Goal: Transaction & Acquisition: Purchase product/service

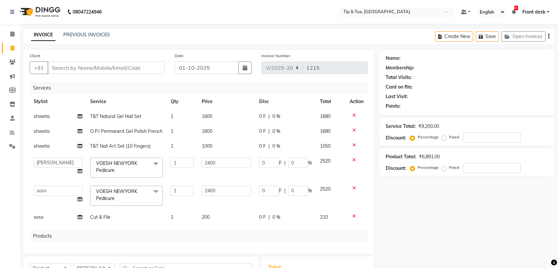
select select "5942"
select select "83790"
select select "92858"
select select "product"
select select "93042"
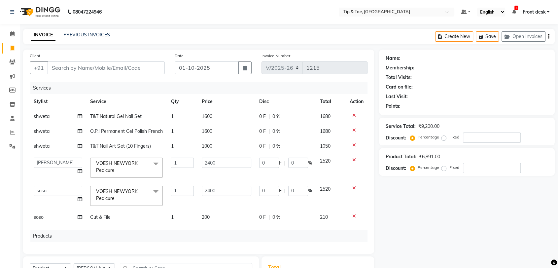
click at [280, 114] on div "0 F | 0 %" at bounding box center [285, 116] width 53 height 7
select select "87938"
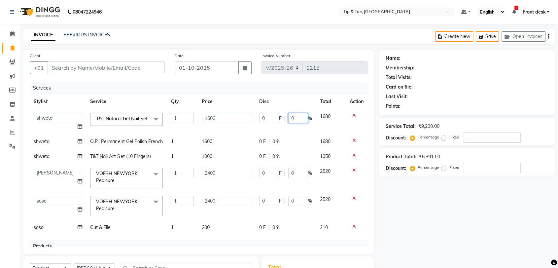
click at [288, 119] on input "0" at bounding box center [298, 118] width 20 height 10
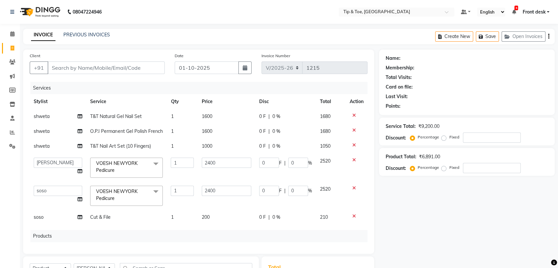
click at [273, 117] on span "0 %" at bounding box center [277, 116] width 8 height 7
select select "87938"
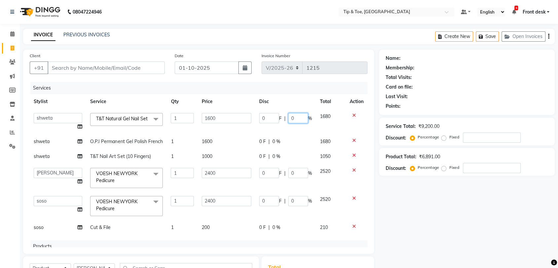
click at [295, 120] on input "0" at bounding box center [298, 118] width 20 height 10
type input "30"
click at [285, 144] on tbody "[PERSON_NAME] Front desk [PERSON_NAME] [PERSON_NAME] [PERSON_NAME] shweta [PERS…" at bounding box center [199, 172] width 338 height 126
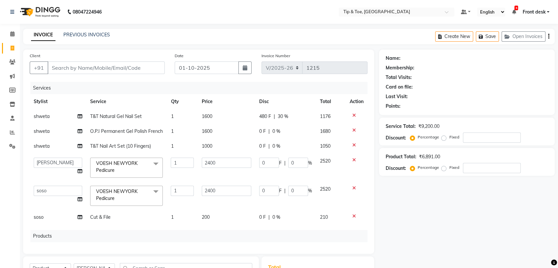
click at [278, 132] on div "0 F | 0 %" at bounding box center [285, 131] width 53 height 7
select select "87938"
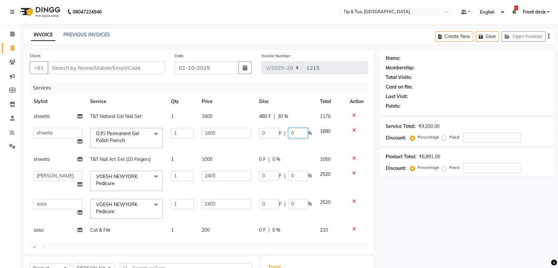
click at [290, 134] on input "0" at bounding box center [298, 133] width 20 height 10
type input "30"
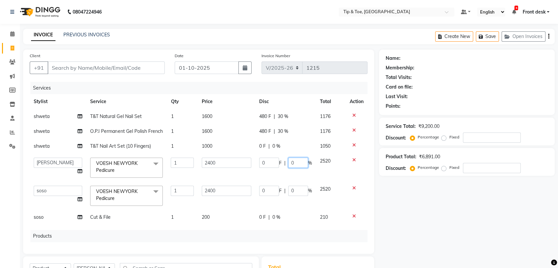
click at [286, 161] on tbody "shweta T&T Natural Gel Nail Set 1 1600 480 F | 30 % 1176 shweta O.P.I Permanent…" at bounding box center [199, 167] width 338 height 116
click at [277, 146] on div "0 F | 0 %" at bounding box center [285, 146] width 53 height 7
select select "87938"
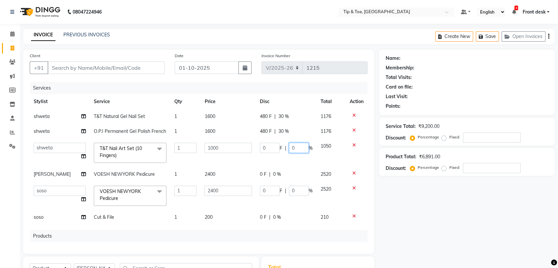
click at [294, 149] on input "0" at bounding box center [299, 148] width 20 height 10
type input "030"
click at [285, 169] on tbody "shweta T&T Natural Gel Nail Set 1 1600 480 F | 30 % 1176 shweta O.P.I Permanent…" at bounding box center [199, 167] width 338 height 116
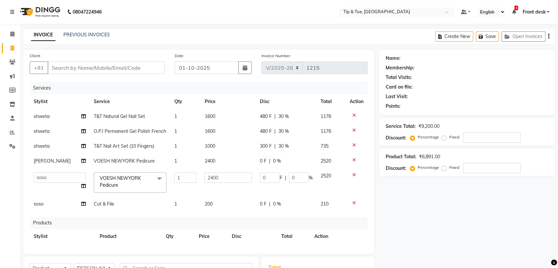
click at [277, 162] on div "0 F | 0 %" at bounding box center [286, 161] width 53 height 7
select select "83790"
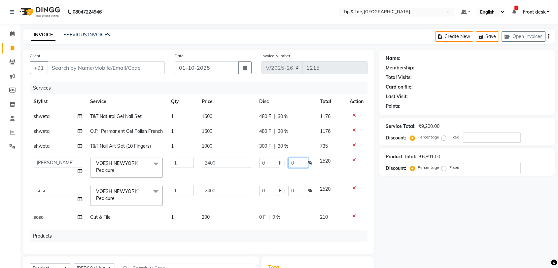
click at [291, 161] on input "0" at bounding box center [298, 163] width 20 height 10
type input "20"
click at [294, 192] on td "0 F | 0 %" at bounding box center [285, 196] width 61 height 28
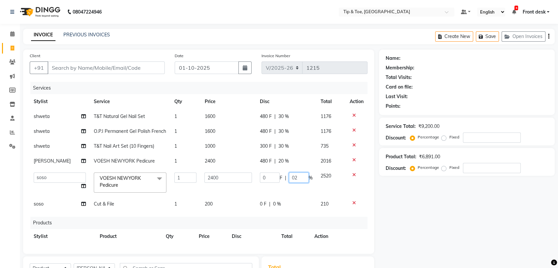
type input "020"
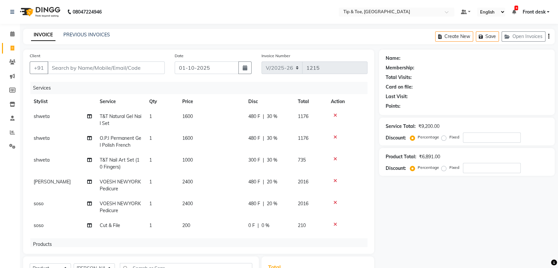
click at [275, 205] on tbody "shweta T&T Natural Gel Nail Set 1 1600 480 F | 30 % 1176 shweta O.P.I Permanent…" at bounding box center [199, 171] width 338 height 124
click at [267, 224] on span "0 %" at bounding box center [266, 225] width 8 height 7
select select "92858"
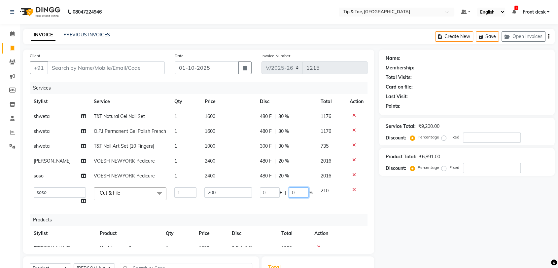
click at [289, 193] on input "0" at bounding box center [299, 192] width 20 height 10
type input "020"
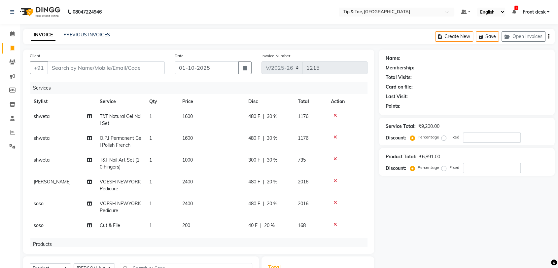
click at [258, 213] on div "Services Stylist Service Qty Price Disc Total Action shweta T&T Natural Gel Nai…" at bounding box center [199, 164] width 338 height 165
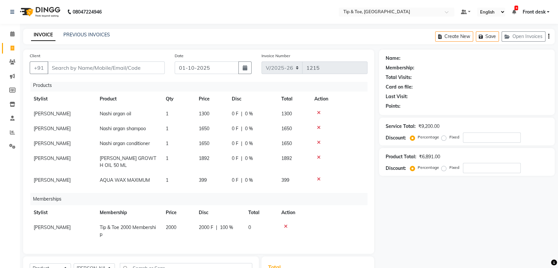
scroll to position [164, 0]
click at [227, 224] on span "100 %" at bounding box center [226, 227] width 13 height 7
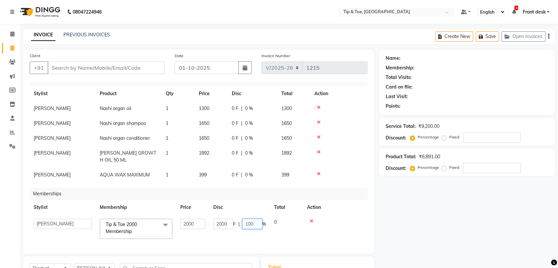
click at [253, 224] on input "100" at bounding box center [253, 224] width 20 height 10
type input "1"
click at [260, 194] on div "Memberships" at bounding box center [201, 194] width 342 height 12
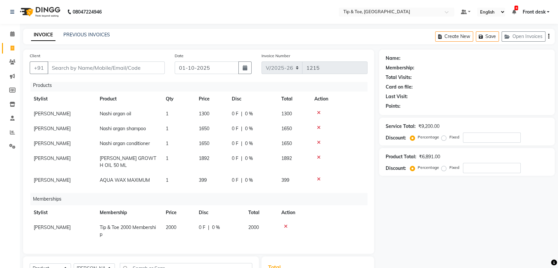
scroll to position [109, 0]
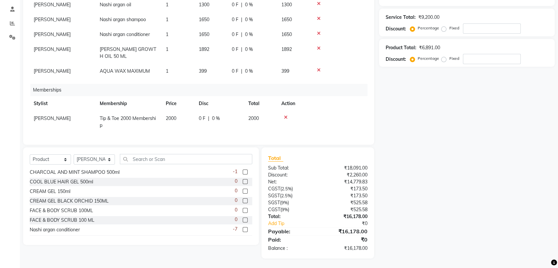
drag, startPoint x: 253, startPoint y: 193, endPoint x: 259, endPoint y: 193, distance: 5.9
drag, startPoint x: 259, startPoint y: 193, endPoint x: 486, endPoint y: 185, distance: 227.2
click at [486, 185] on div "Name: Membership: Total Visits: Card on file: Last Visit: Points: Service Total…" at bounding box center [469, 100] width 181 height 318
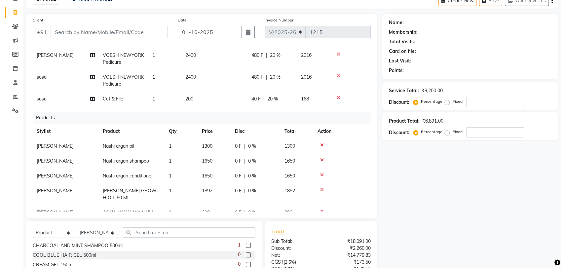
scroll to position [0, 0]
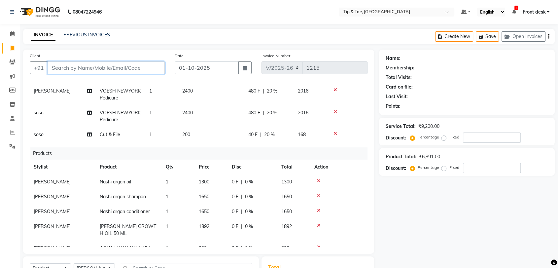
click at [98, 68] on input "Client" at bounding box center [106, 67] width 117 height 13
type input "p"
type input "0"
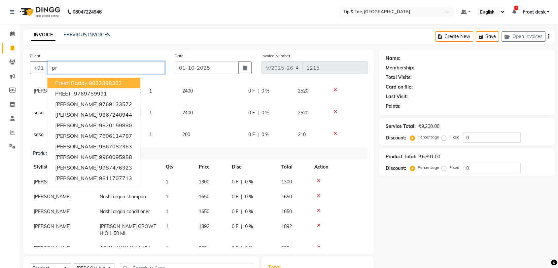
type input "p"
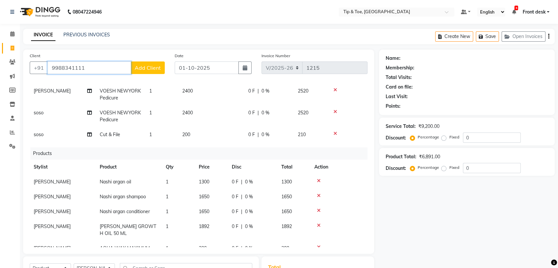
type input "9988341111"
click at [145, 70] on span "Add Client" at bounding box center [148, 67] width 26 height 7
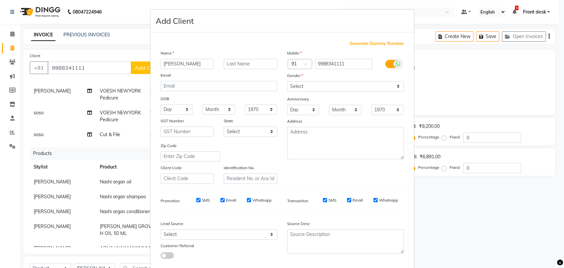
drag, startPoint x: 186, startPoint y: 64, endPoint x: 174, endPoint y: 64, distance: 11.9
click at [174, 64] on input "[PERSON_NAME]" at bounding box center [188, 64] width 54 height 10
click at [163, 63] on input "preeti" at bounding box center [188, 64] width 54 height 10
type input "Preeti"
click at [235, 67] on input "text" at bounding box center [251, 64] width 54 height 10
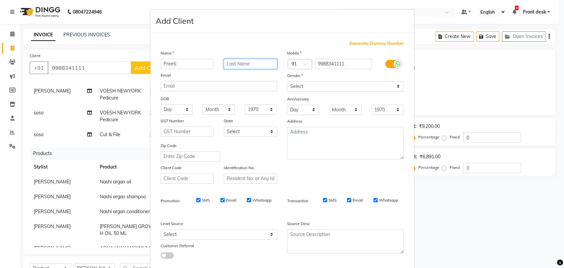
paste input "gupta"
click at [226, 66] on input "gupta" at bounding box center [251, 64] width 54 height 10
type input "[PERSON_NAME]"
click at [254, 44] on div "Generate Dummy Number" at bounding box center [282, 43] width 243 height 7
click at [316, 87] on select "Select [DEMOGRAPHIC_DATA] [DEMOGRAPHIC_DATA] Other Prefer Not To Say" at bounding box center [345, 86] width 117 height 10
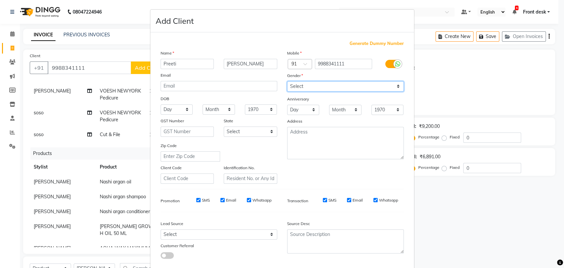
select select "[DEMOGRAPHIC_DATA]"
click at [287, 81] on select "Select [DEMOGRAPHIC_DATA] [DEMOGRAPHIC_DATA] Other Prefer Not To Say" at bounding box center [345, 86] width 117 height 10
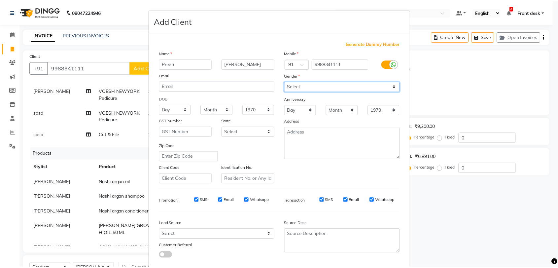
scroll to position [36, 0]
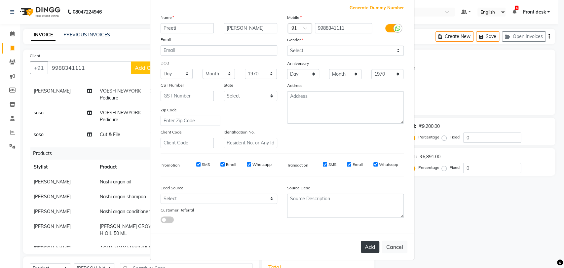
click at [367, 246] on button "Add" at bounding box center [370, 247] width 19 height 12
select select
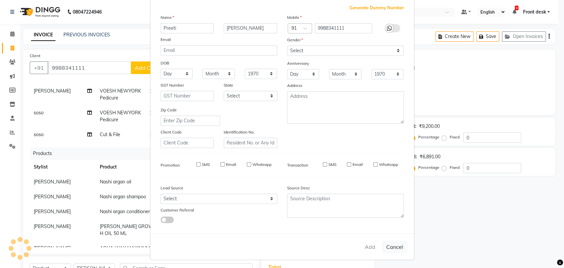
select select
checkbox input "false"
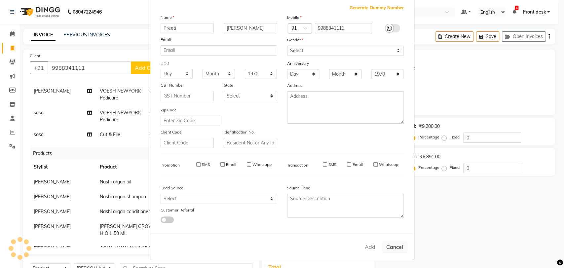
checkbox input "false"
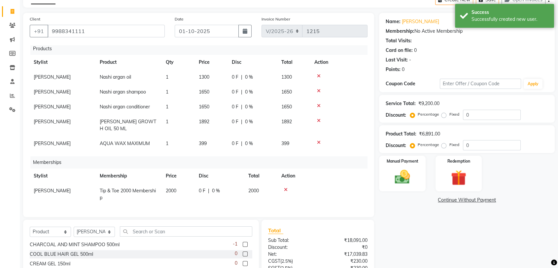
scroll to position [109, 0]
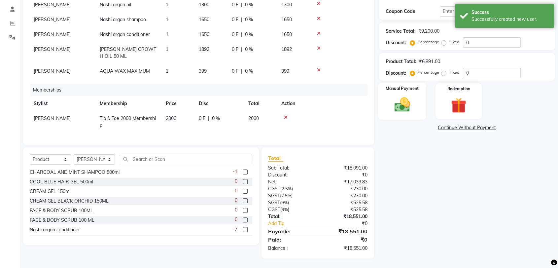
click at [409, 105] on img at bounding box center [403, 105] width 26 height 19
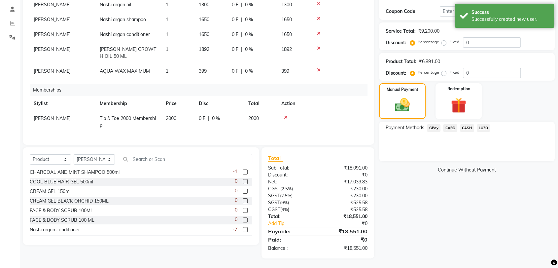
click at [435, 128] on span "GPay" at bounding box center [434, 128] width 14 height 8
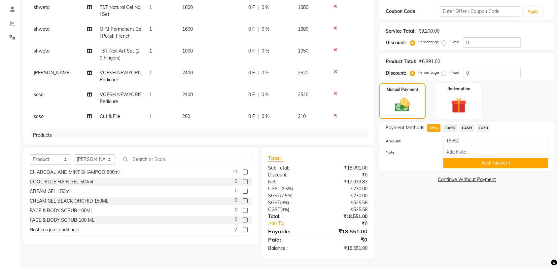
scroll to position [0, 0]
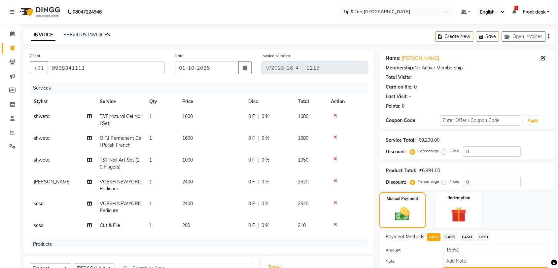
click at [271, 116] on div "0 F | 0 %" at bounding box center [270, 116] width 42 height 7
select select "87938"
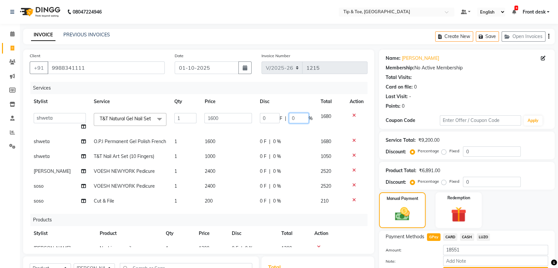
click at [296, 118] on input "0" at bounding box center [299, 118] width 20 height 10
type input "030"
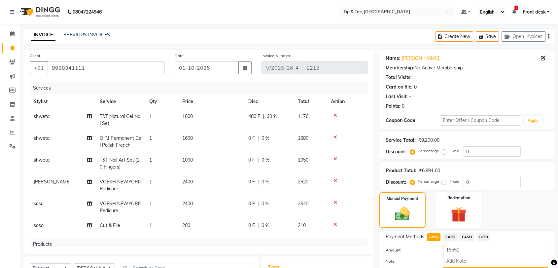
click at [273, 142] on td "0 F | 0 %" at bounding box center [270, 142] width 50 height 22
select select "87938"
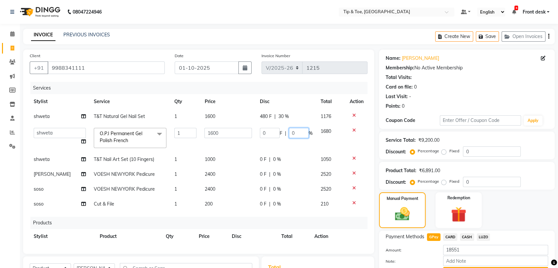
click at [292, 135] on input "0" at bounding box center [299, 133] width 20 height 10
type input "030"
click at [271, 159] on div "0 F | 0 %" at bounding box center [286, 159] width 53 height 7
select select "87938"
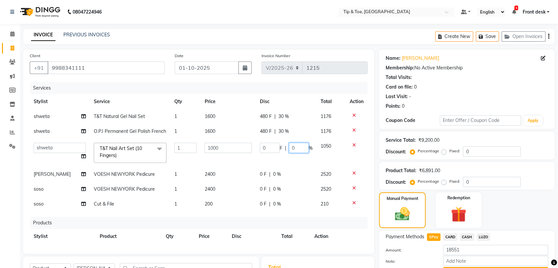
click at [293, 149] on input "0" at bounding box center [299, 148] width 20 height 10
type input "030"
click at [269, 174] on td "0 F | 0 %" at bounding box center [286, 174] width 61 height 15
select select "83790"
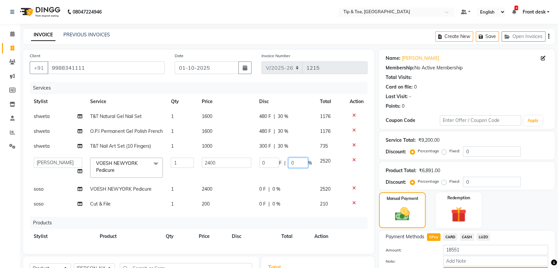
click at [288, 165] on input "0" at bounding box center [298, 163] width 20 height 10
type input "020"
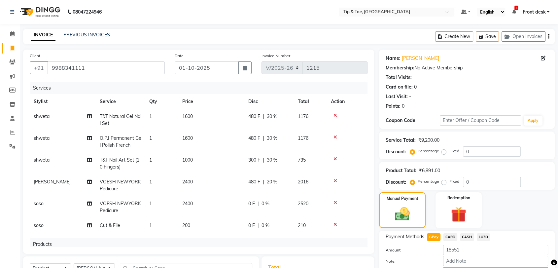
click at [275, 188] on tbody "shweta T&T Natural Gel Nail Set 1 1600 480 F | 30 % 1176 shweta O.P.I Permanent…" at bounding box center [199, 171] width 338 height 124
click at [267, 201] on span "0 %" at bounding box center [266, 203] width 8 height 7
select select "92858"
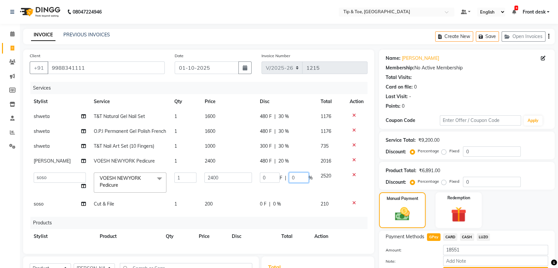
click at [290, 178] on input "0" at bounding box center [299, 177] width 20 height 10
type input "0"
type input "20"
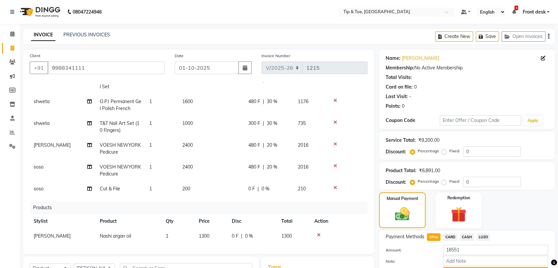
click at [272, 168] on tbody "shweta T&T Natural Gel Nail Set 1 1600 480 F | 30 % 1176 shweta O.P.I Permanent…" at bounding box center [199, 134] width 338 height 124
click at [265, 188] on span "0 %" at bounding box center [266, 188] width 8 height 7
select select "92858"
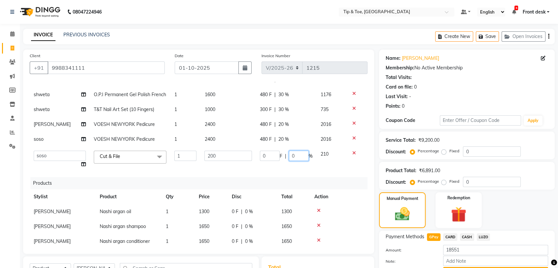
click at [291, 157] on input "0" at bounding box center [299, 156] width 20 height 10
type input "020"
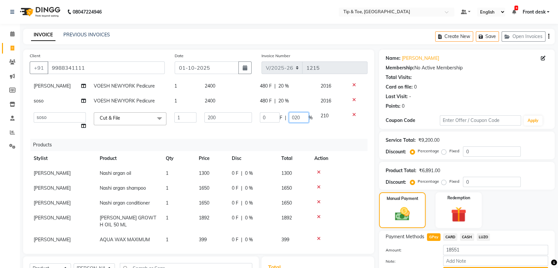
scroll to position [110, 0]
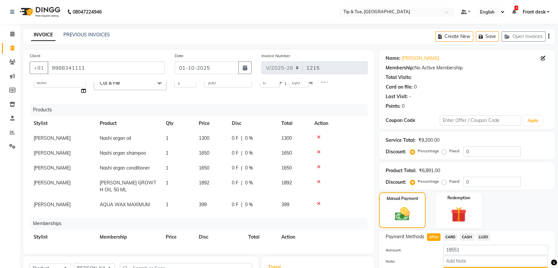
click at [533, 213] on div "Manual Payment Redemption" at bounding box center [467, 210] width 186 height 36
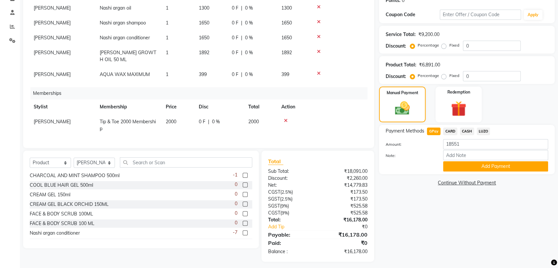
scroll to position [109, 0]
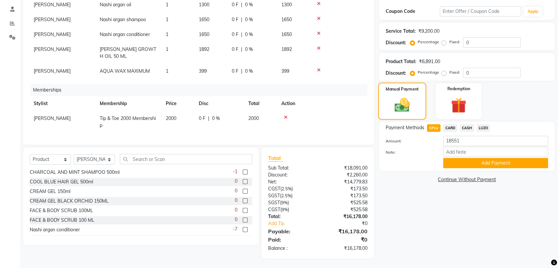
click at [405, 101] on img at bounding box center [402, 105] width 25 height 18
click at [447, 128] on span "CARD" at bounding box center [450, 128] width 14 height 8
type input "16178"
click at [436, 128] on span "GPay" at bounding box center [434, 128] width 14 height 8
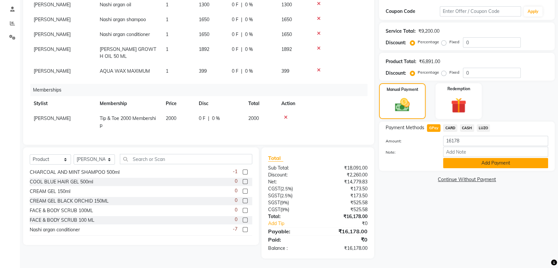
click at [467, 164] on button "Add Payment" at bounding box center [495, 163] width 105 height 10
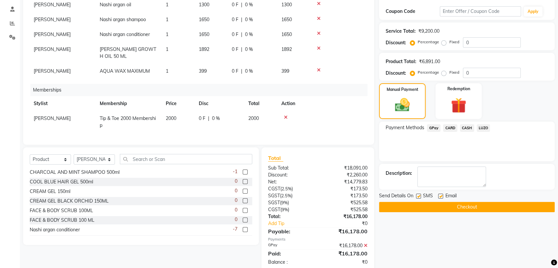
click at [456, 206] on button "Checkout" at bounding box center [467, 207] width 176 height 10
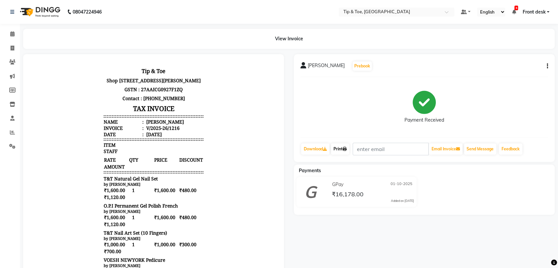
click at [338, 149] on link "Print" at bounding box center [340, 148] width 19 height 11
drag, startPoint x: 141, startPoint y: 135, endPoint x: 178, endPoint y: 133, distance: 37.8
click at [178, 125] on li "Name : [PERSON_NAME]" at bounding box center [154, 122] width 100 height 6
copy div "[PERSON_NAME]"
drag, startPoint x: 97, startPoint y: 192, endPoint x: 162, endPoint y: 190, distance: 64.8
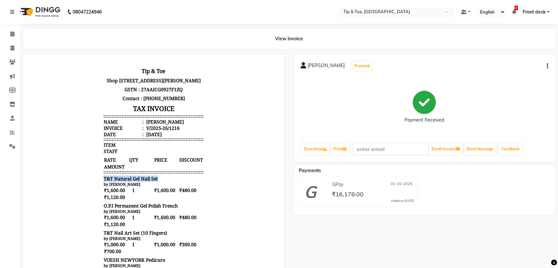
copy span "T&T Natural Gel Nail Set"
drag, startPoint x: 97, startPoint y: 215, endPoint x: 175, endPoint y: 217, distance: 77.7
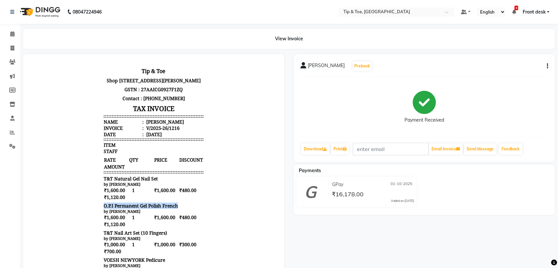
copy span "O.P.I Permanent Gel Polish French"
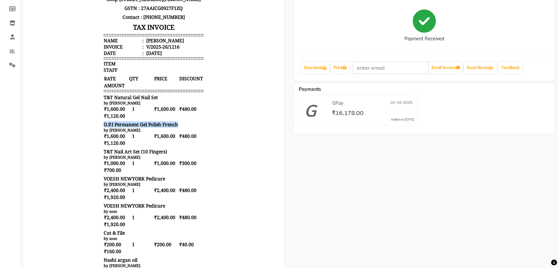
scroll to position [110, 0]
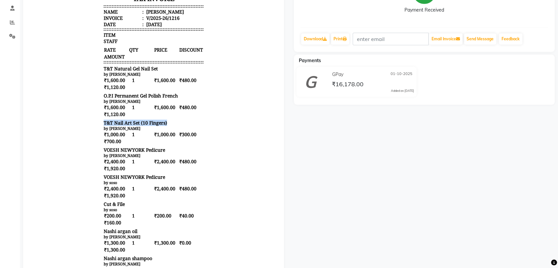
drag, startPoint x: 98, startPoint y: 133, endPoint x: 165, endPoint y: 134, distance: 66.8
click at [165, 126] on div "T&T Nail Art Set (10 Fingers)" at bounding box center [154, 123] width 100 height 6
copy span "T&T Nail Art Set (10 Fingers)"
drag, startPoint x: 99, startPoint y: 160, endPoint x: 162, endPoint y: 159, distance: 62.8
click at [162, 153] on div "VOESH NEWYORK Pedicure" at bounding box center [154, 150] width 100 height 6
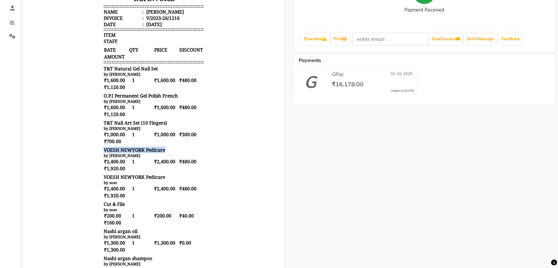
copy span "VOESH NEWYORK Pedicure"
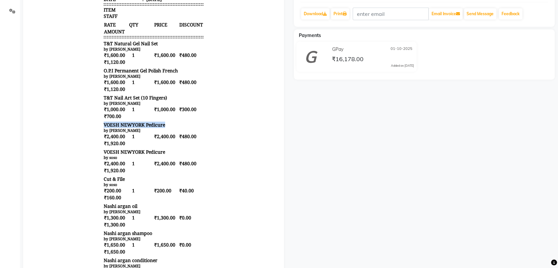
scroll to position [183, 0]
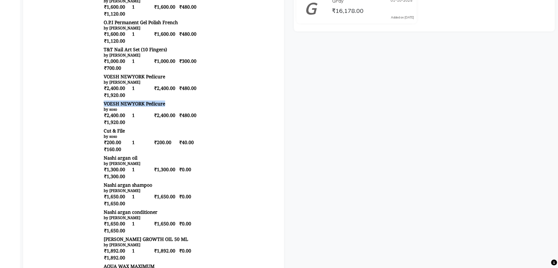
drag, startPoint x: 97, startPoint y: 114, endPoint x: 163, endPoint y: 119, distance: 65.9
click at [163, 119] on div "Tip & Toe [STREET_ADDRESS][PERSON_NAME] GSTN : 27AAICG0927F1ZQ Contact : [PHONE…" at bounding box center [153, 168] width 105 height 576
copy span "VOESH NEWYORK Pedicure"
drag, startPoint x: 99, startPoint y: 144, endPoint x: 123, endPoint y: 145, distance: 23.8
click at [123, 134] on div "Cut & File" at bounding box center [154, 131] width 100 height 6
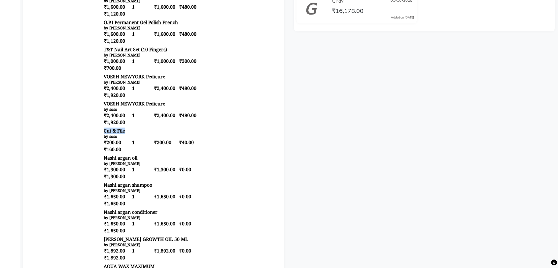
copy span "Cut & File"
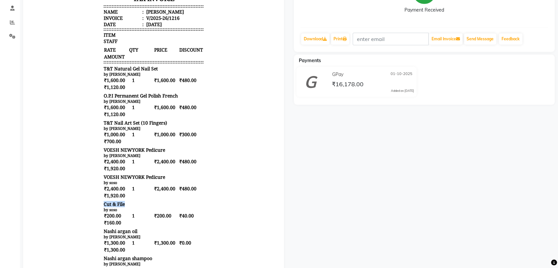
scroll to position [0, 0]
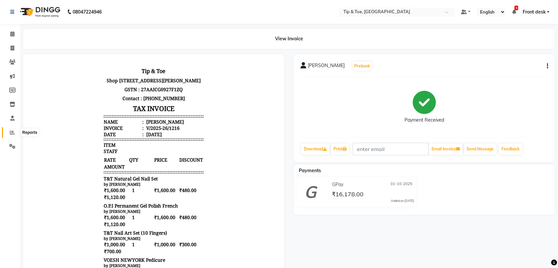
click at [13, 132] on icon at bounding box center [12, 132] width 5 height 5
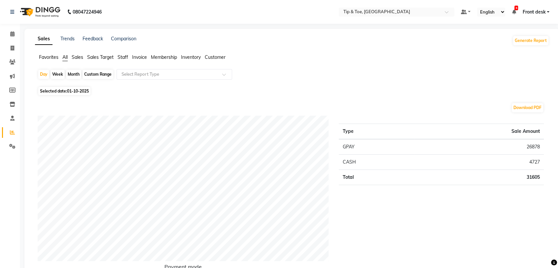
click at [123, 57] on span "Staff" at bounding box center [123, 57] width 11 height 6
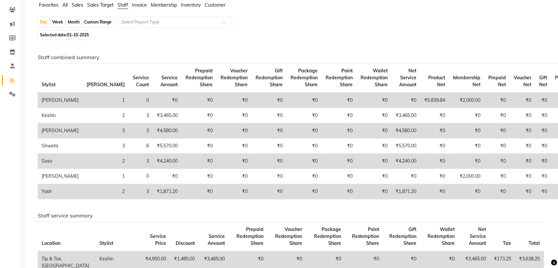
scroll to position [73, 0]
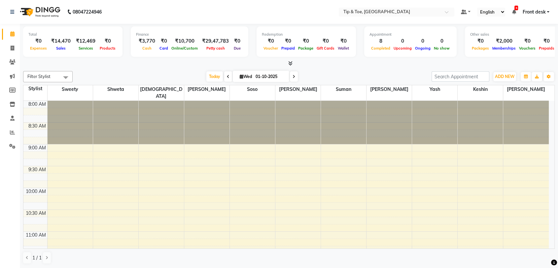
scroll to position [397, 0]
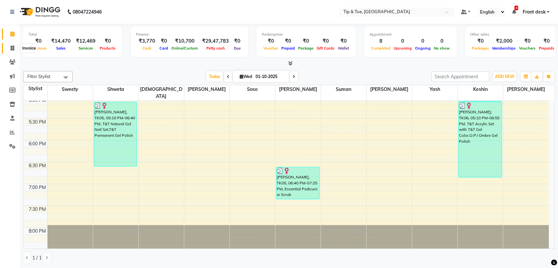
click at [15, 51] on span at bounding box center [13, 49] width 12 height 8
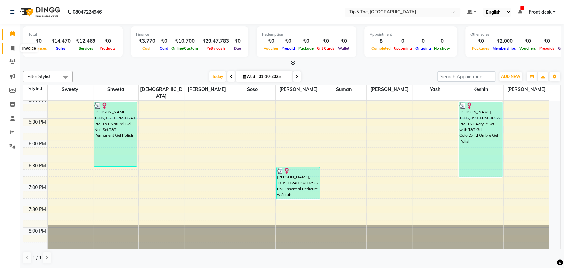
select select "5942"
select select "service"
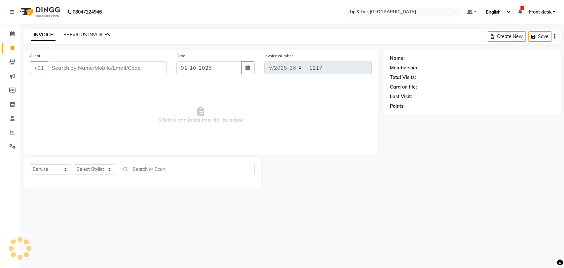
click at [72, 68] on input "Client" at bounding box center [107, 67] width 119 height 13
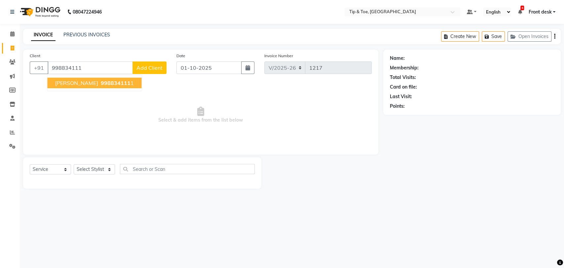
click at [77, 84] on span "[PERSON_NAME]" at bounding box center [76, 83] width 43 height 7
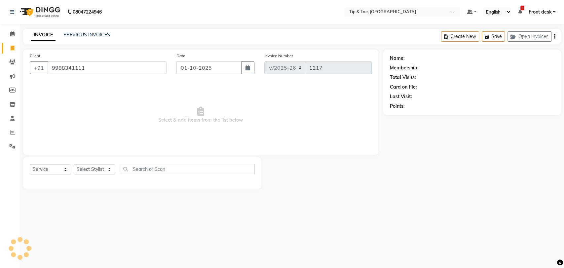
type input "9988341111"
select select "1: Object"
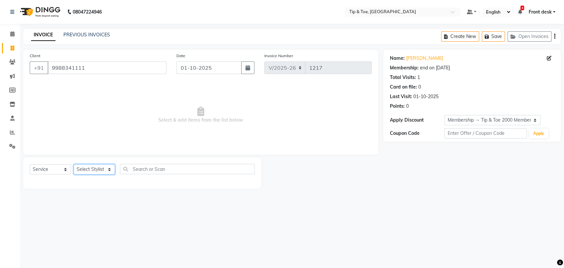
click at [90, 168] on select "Select Stylist Altamash Front desk Ibrahim Ibrahim Keshin Madhura Regan Sayali …" at bounding box center [94, 169] width 41 height 10
select select "68799"
click at [74, 164] on select "Select Stylist Altamash Front desk Ibrahim Ibrahim Keshin Madhura Regan Sayali …" at bounding box center [94, 169] width 41 height 10
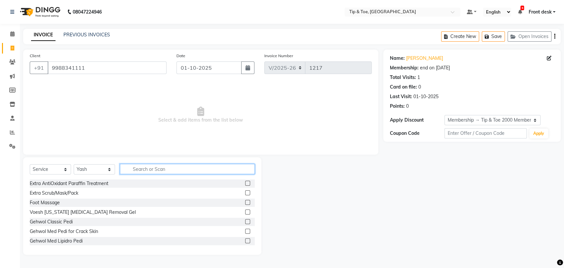
click at [171, 170] on input "text" at bounding box center [187, 169] width 135 height 10
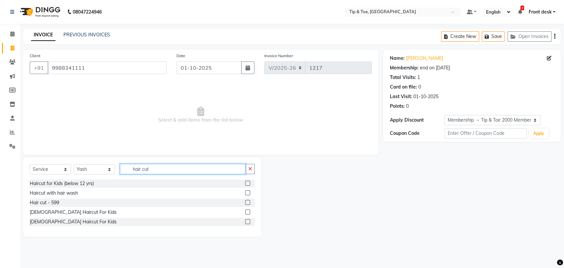
type input "hair cut"
click at [247, 203] on label at bounding box center [247, 202] width 5 height 5
click at [247, 203] on input "checkbox" at bounding box center [247, 203] width 4 height 4
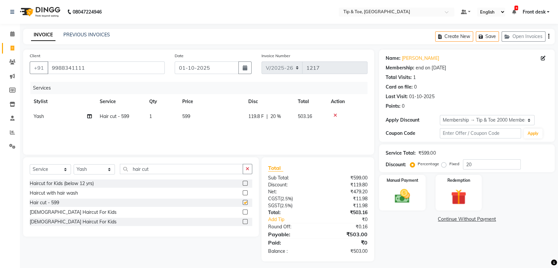
checkbox input "false"
click at [171, 172] on input "hair cut" at bounding box center [181, 169] width 123 height 10
type input "h"
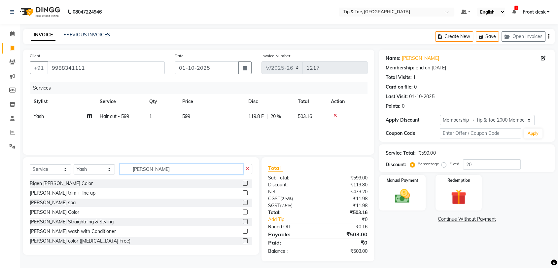
type input "beard"
click at [243, 193] on label at bounding box center [245, 192] width 5 height 5
click at [243, 193] on input "checkbox" at bounding box center [245, 193] width 4 height 4
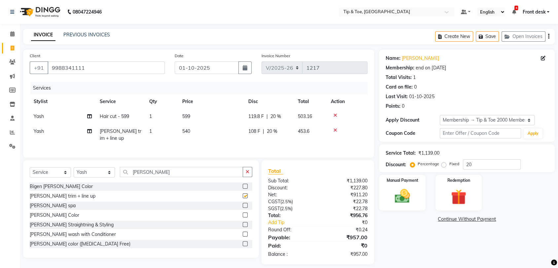
checkbox input "false"
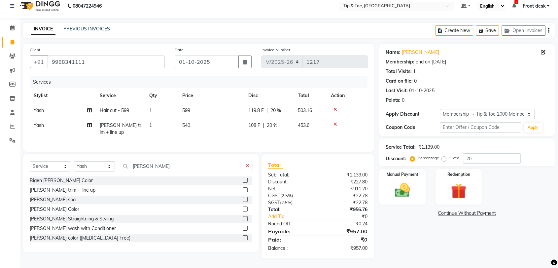
scroll to position [12, 0]
click at [399, 189] on img at bounding box center [403, 190] width 26 height 19
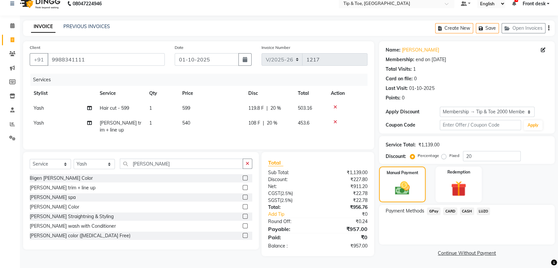
click at [465, 208] on span "CASH" at bounding box center [467, 212] width 14 height 8
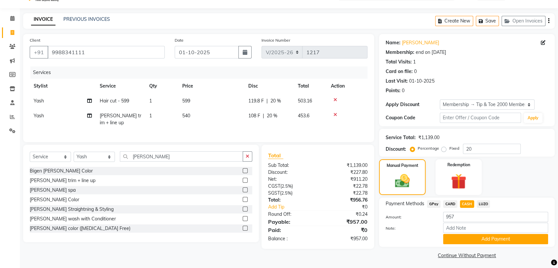
scroll to position [18, 0]
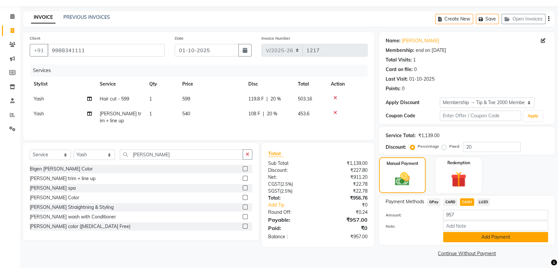
click at [463, 235] on button "Add Payment" at bounding box center [495, 237] width 105 height 10
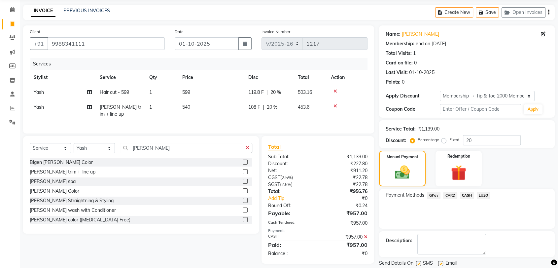
scroll to position [45, 0]
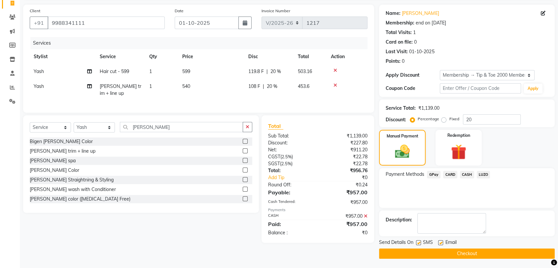
click at [444, 253] on button "Checkout" at bounding box center [467, 254] width 176 height 10
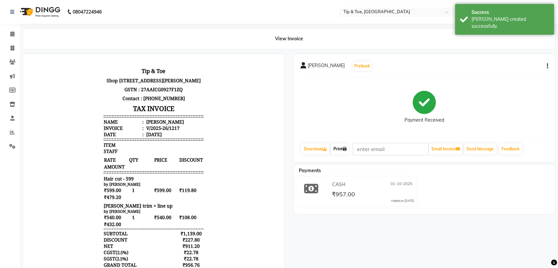
click at [341, 147] on link "Print" at bounding box center [340, 148] width 19 height 11
